Goal: Information Seeking & Learning: Learn about a topic

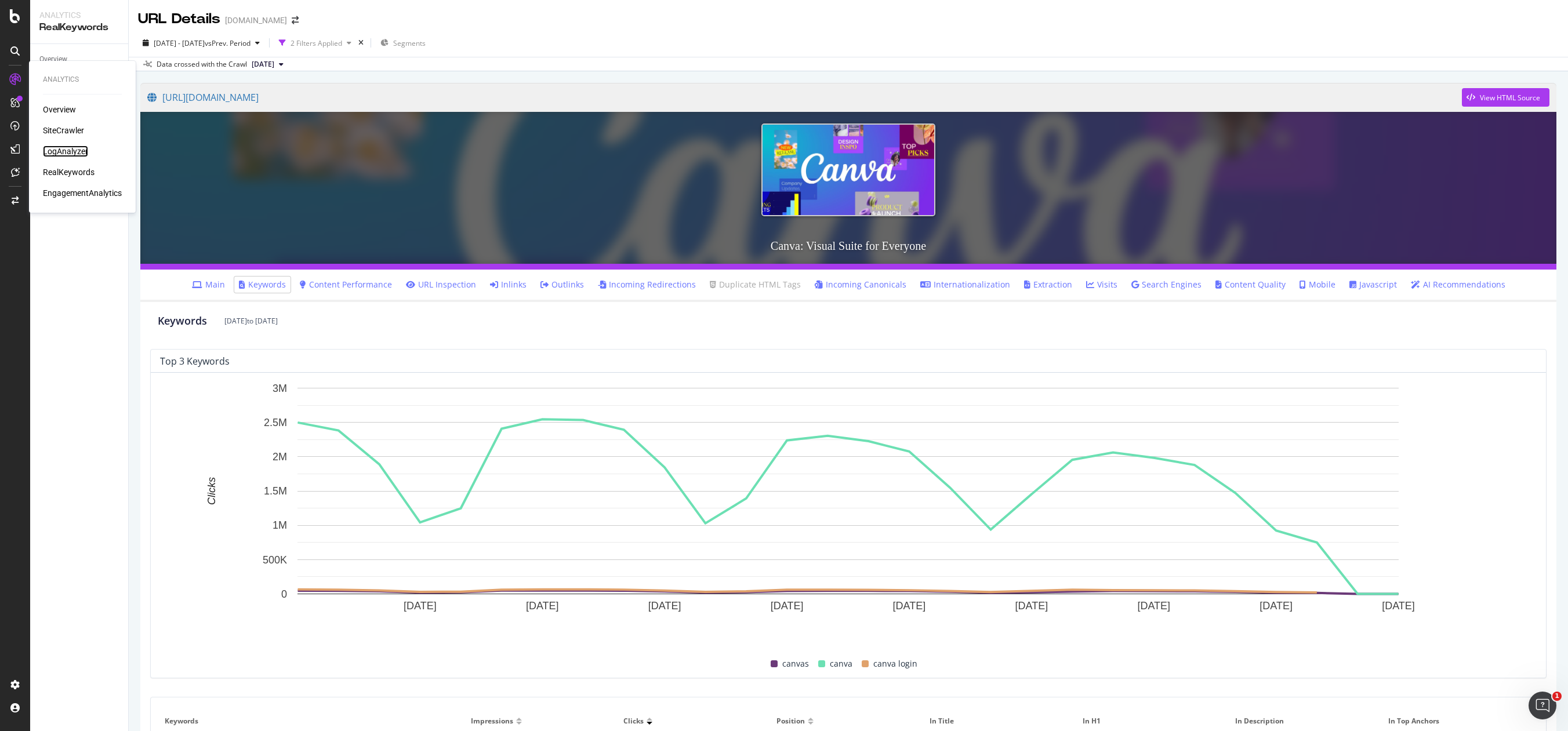
click at [79, 149] on div "LogAnalyzer" at bounding box center [65, 151] width 45 height 12
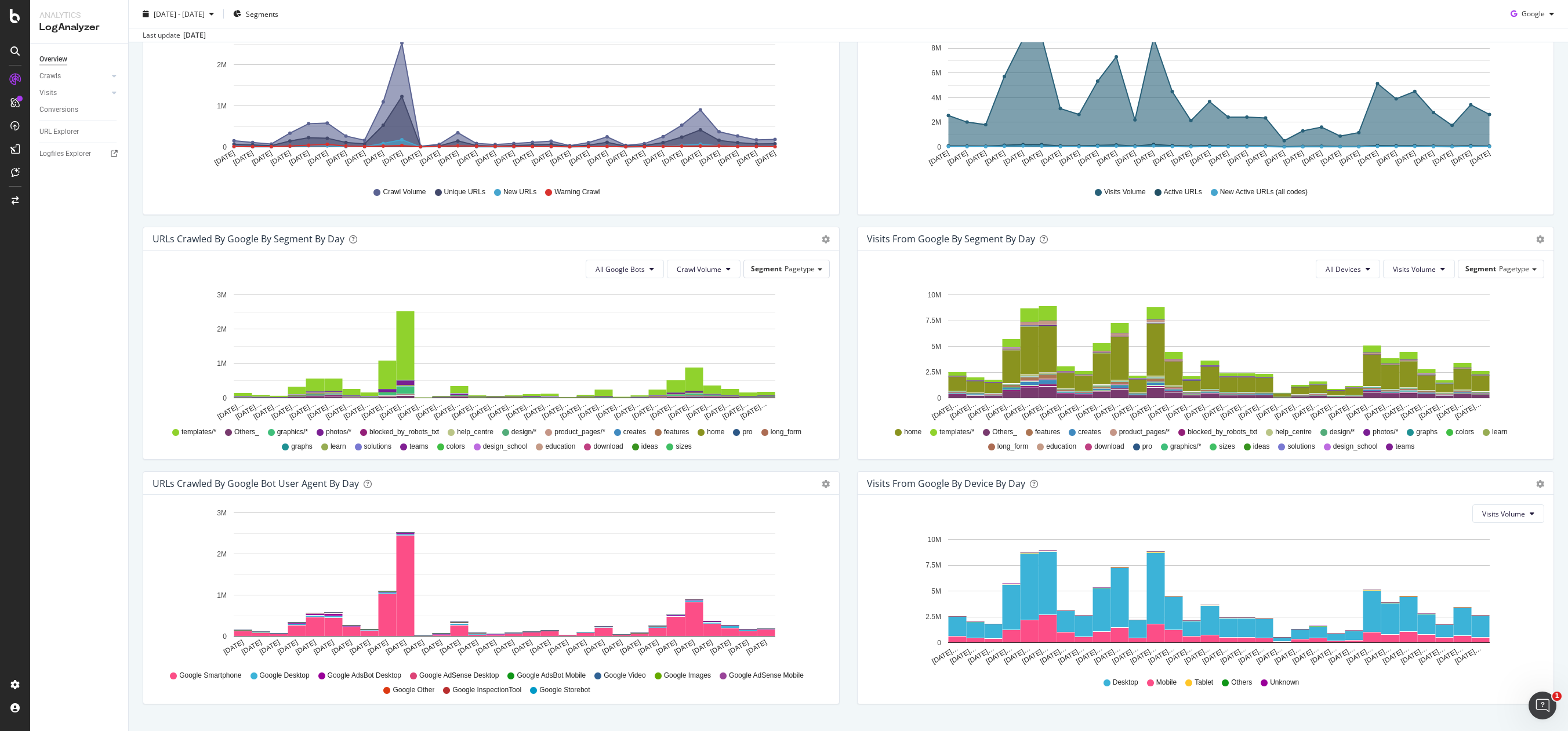
scroll to position [236, 0]
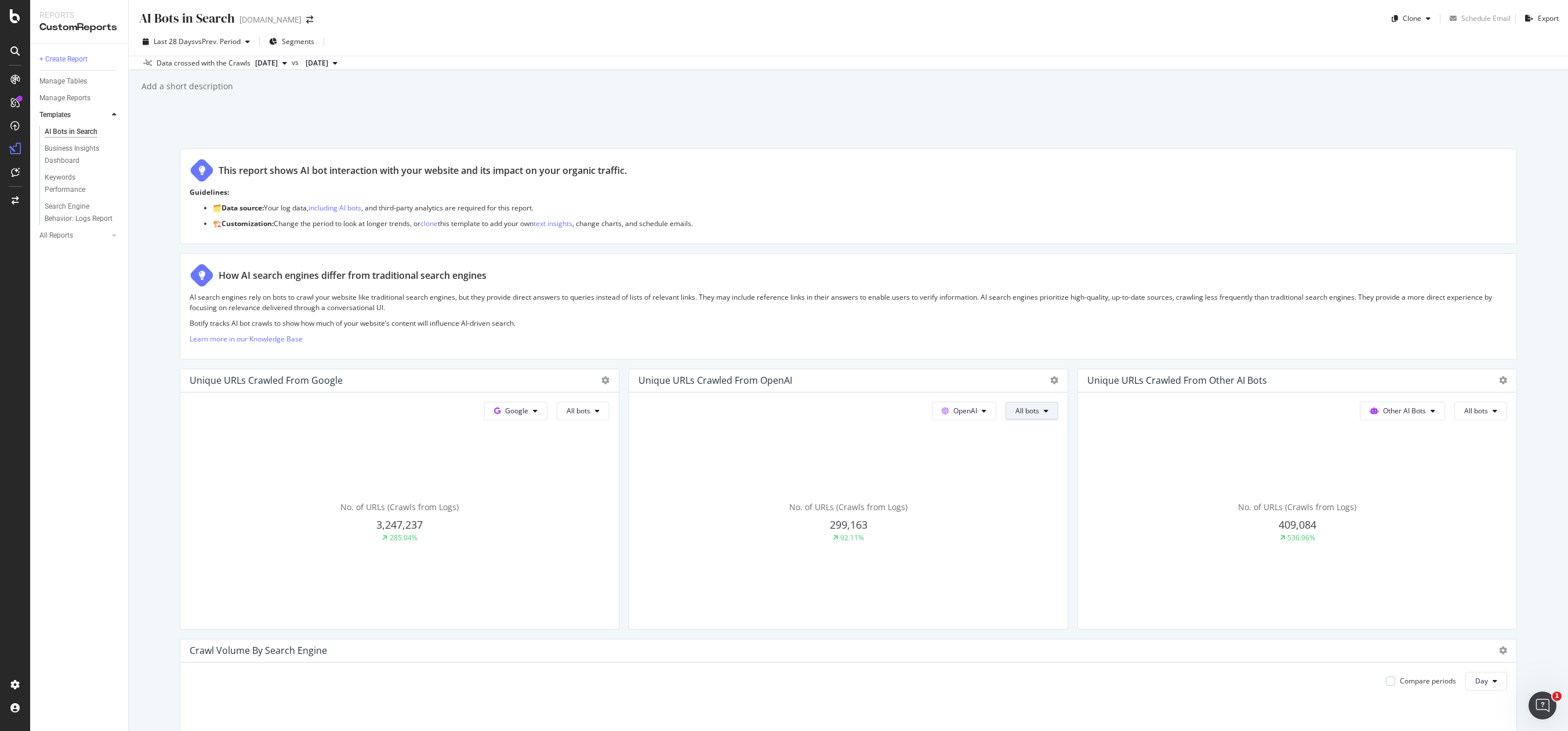
click at [1044, 408] on icon at bounding box center [1046, 411] width 5 height 7
click at [1049, 410] on button "All bots" at bounding box center [1032, 411] width 53 height 18
click at [1046, 519] on span "GPTBot" at bounding box center [1045, 520] width 58 height 10
click at [1051, 407] on button "GPTBot" at bounding box center [1032, 411] width 54 height 18
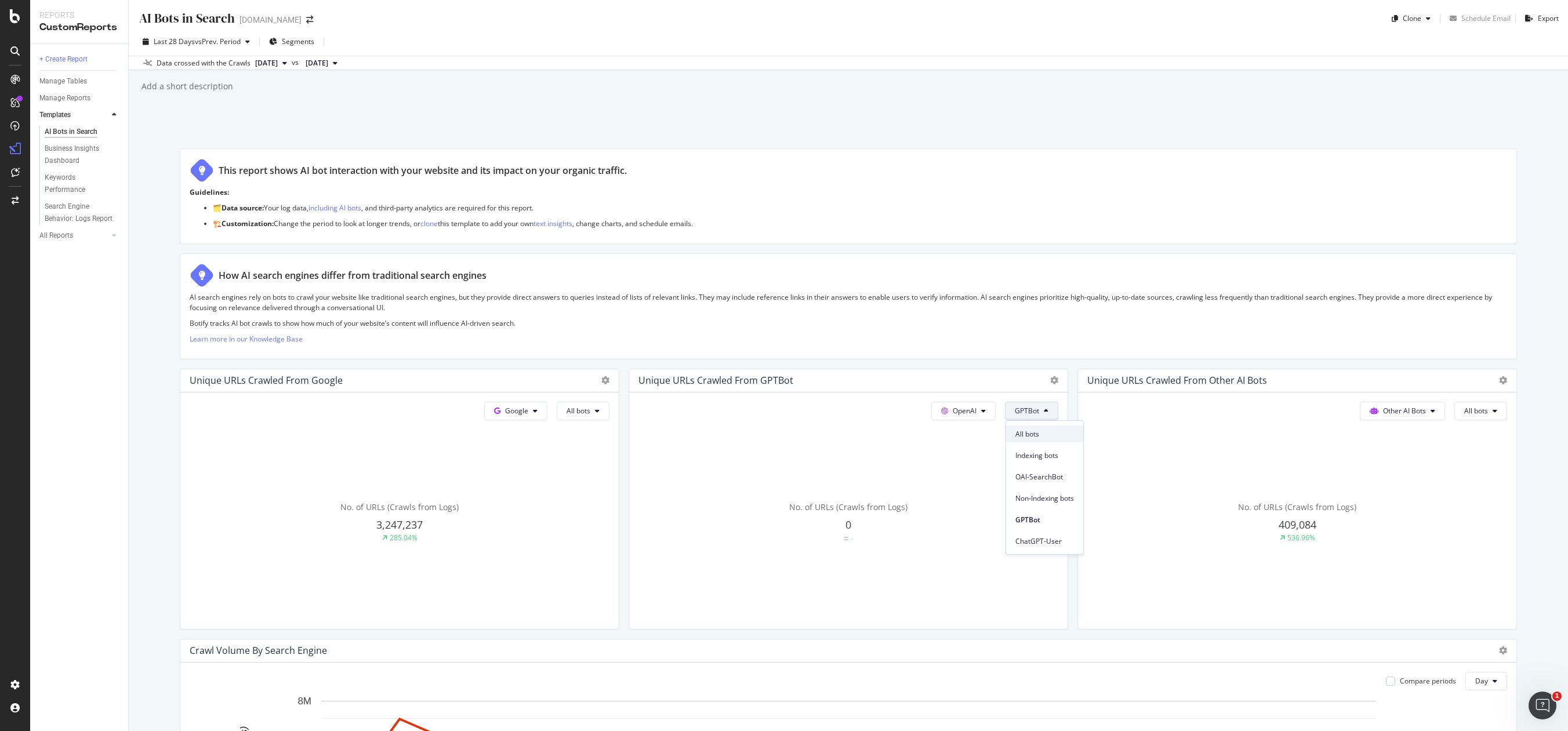
click at [1051, 435] on span "All bots" at bounding box center [1045, 434] width 58 height 10
click at [591, 410] on button "All bots" at bounding box center [583, 411] width 53 height 18
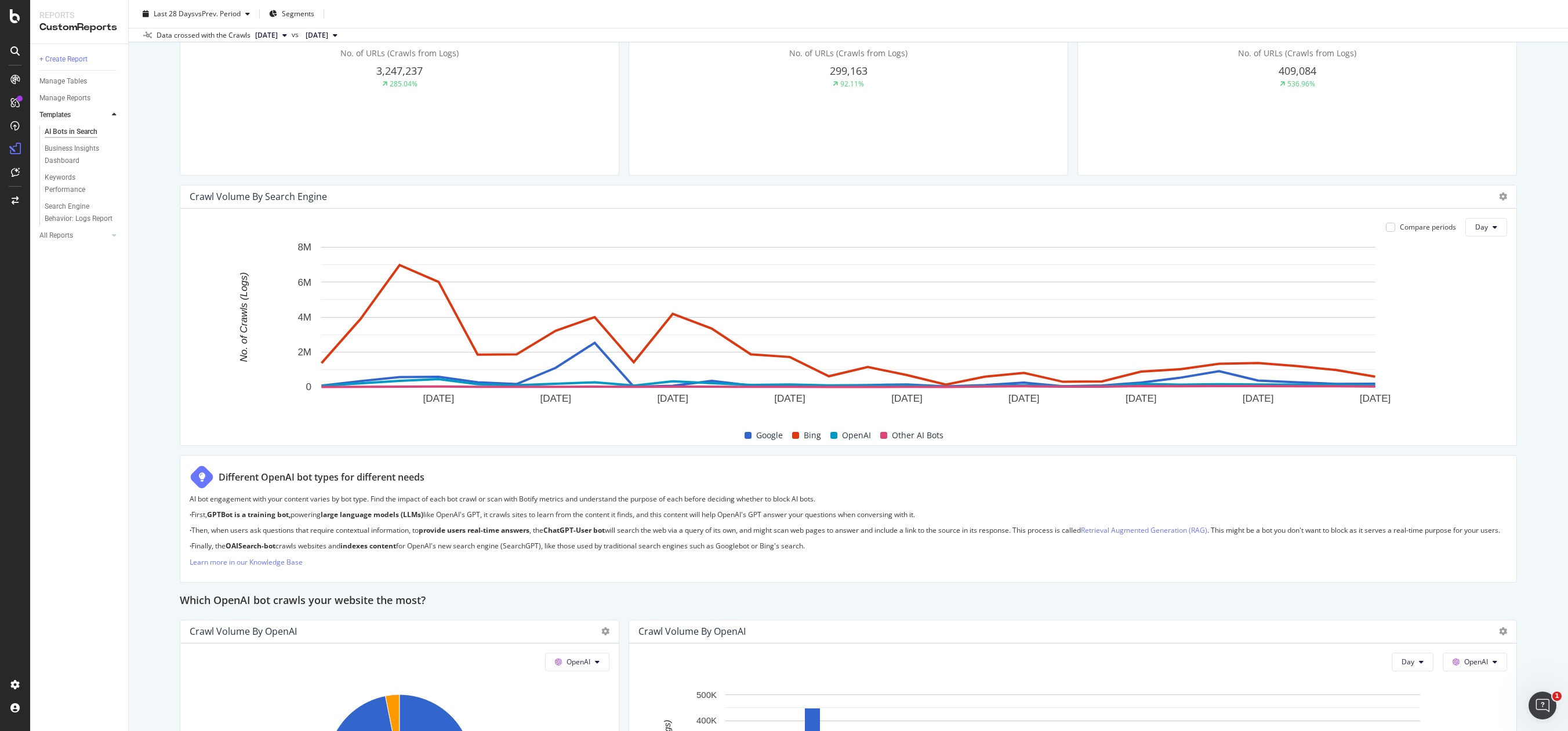
scroll to position [447, 0]
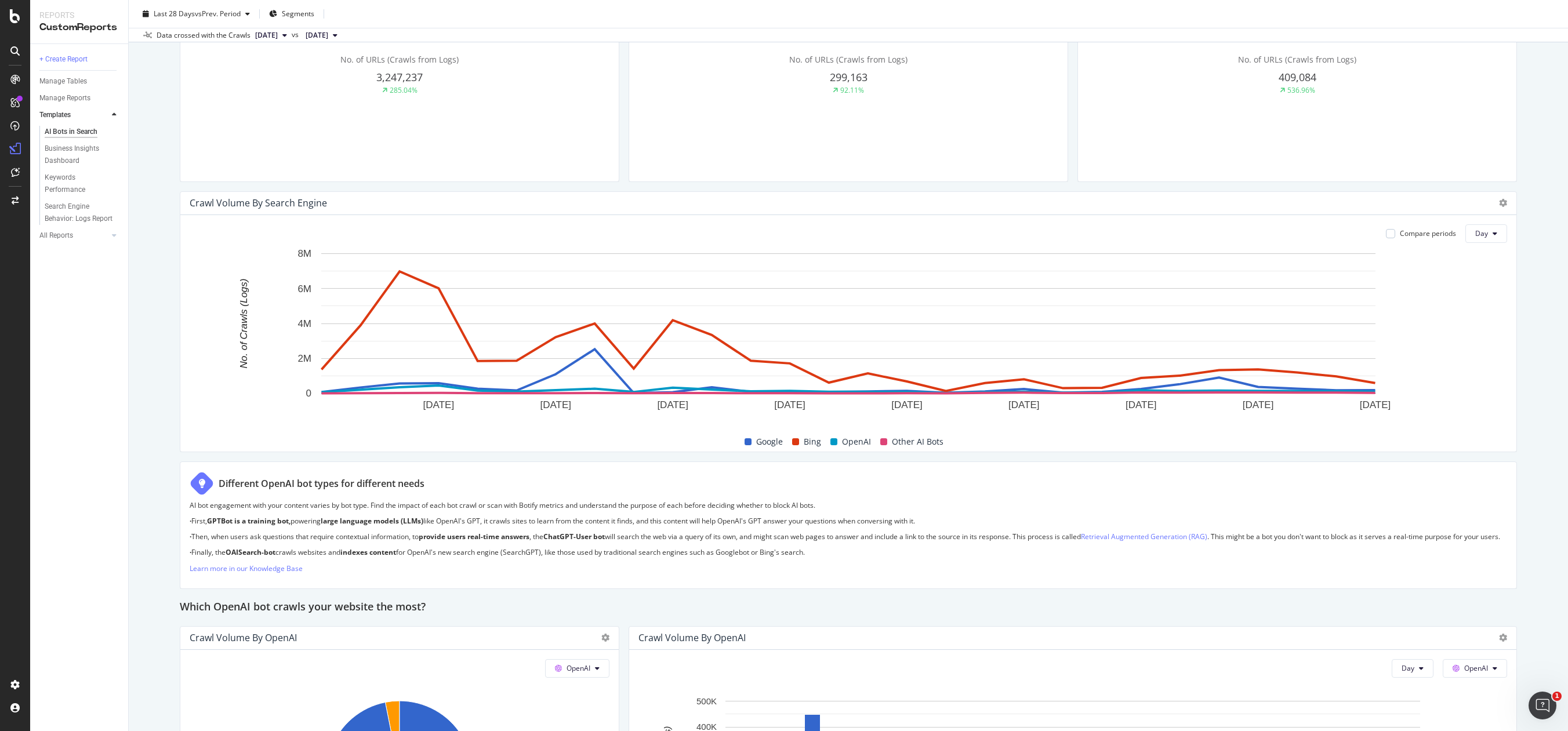
click at [853, 439] on span "OpenAI" at bounding box center [856, 441] width 29 height 14
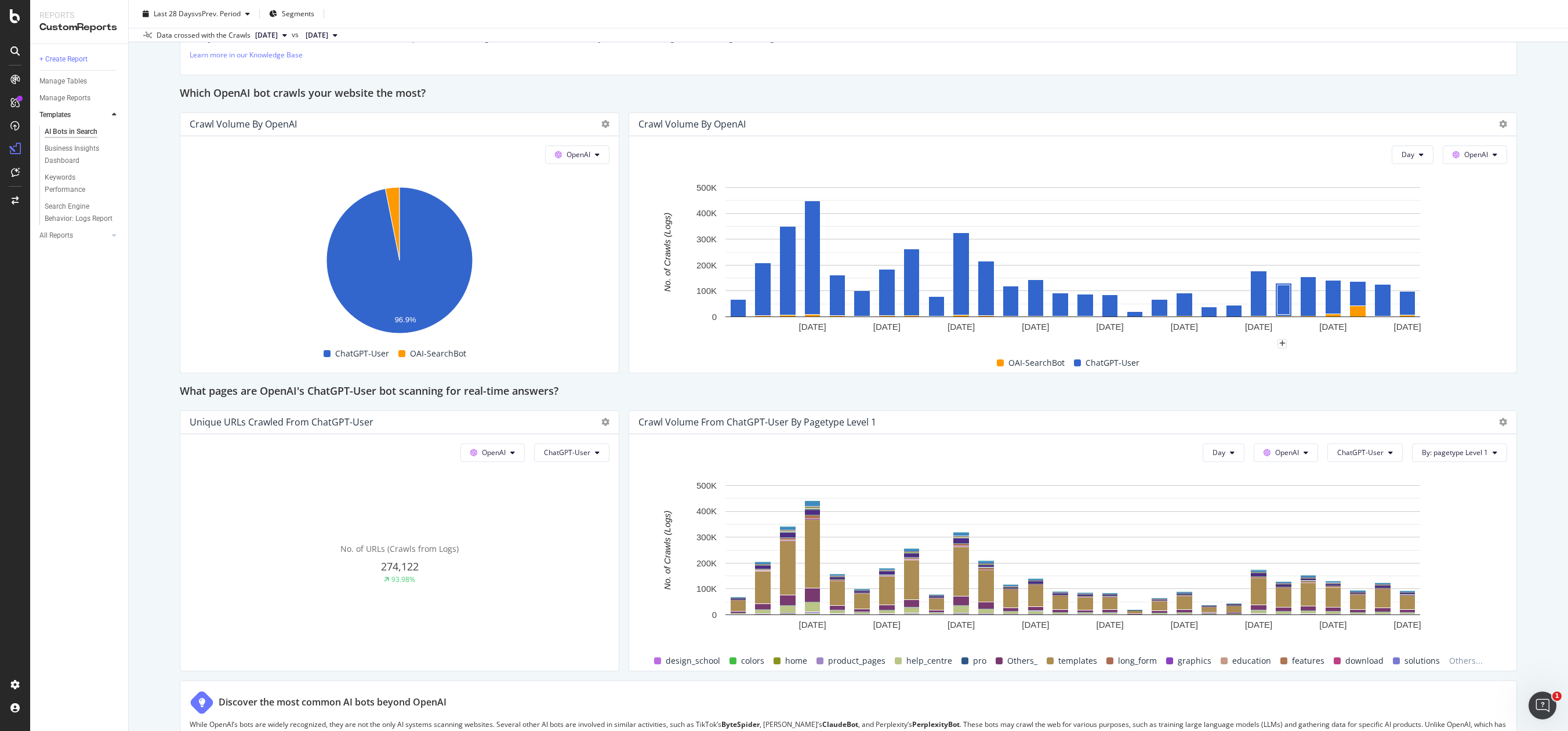
scroll to position [957, 0]
